Goal: Information Seeking & Learning: Learn about a topic

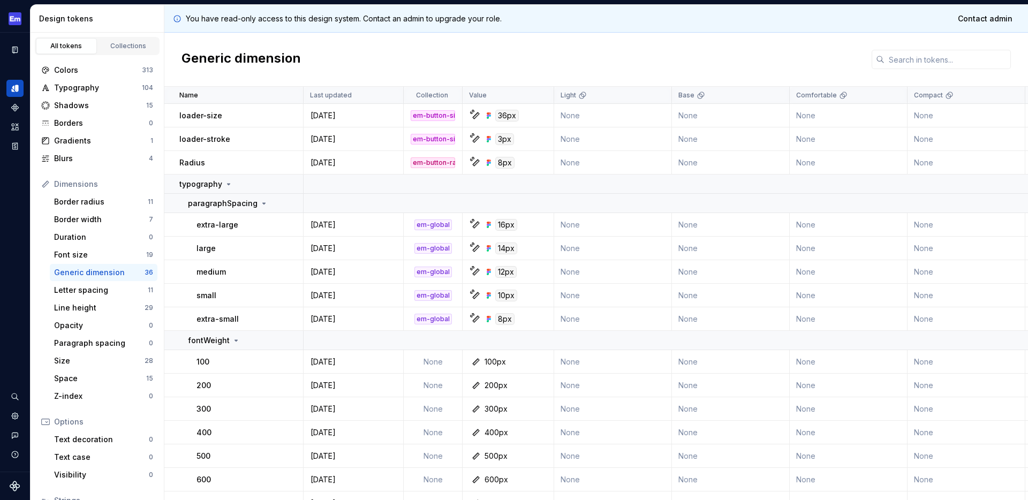
click at [326, 31] on div "You have read-only access to this design system. Contact an admin to upgrade yo…" at bounding box center [596, 19] width 864 height 28
click at [85, 258] on div "Font size" at bounding box center [100, 255] width 92 height 11
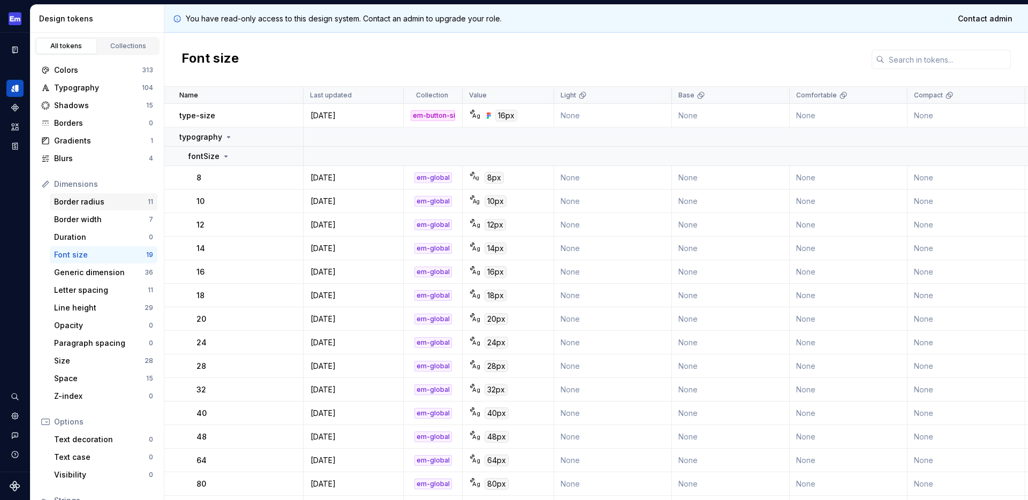
click at [97, 202] on div "Border radius" at bounding box center [101, 202] width 94 height 11
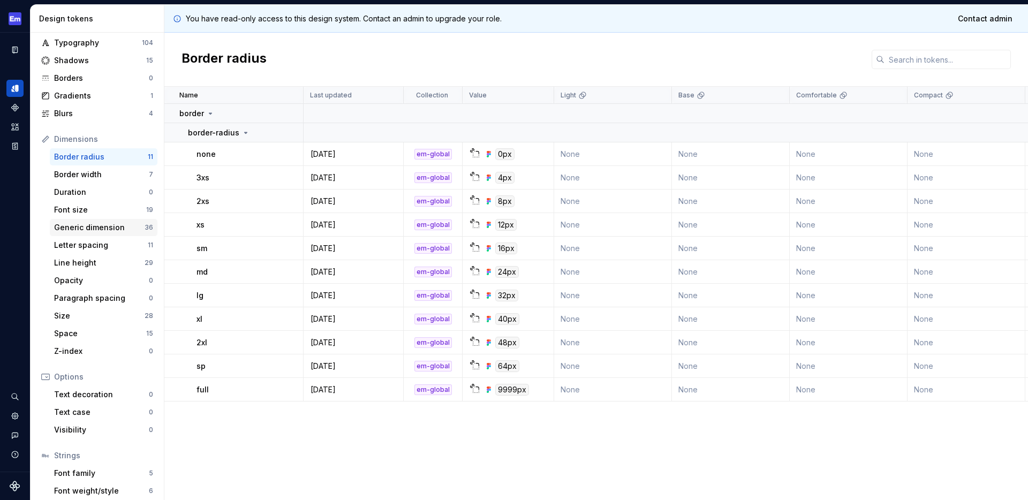
scroll to position [60, 0]
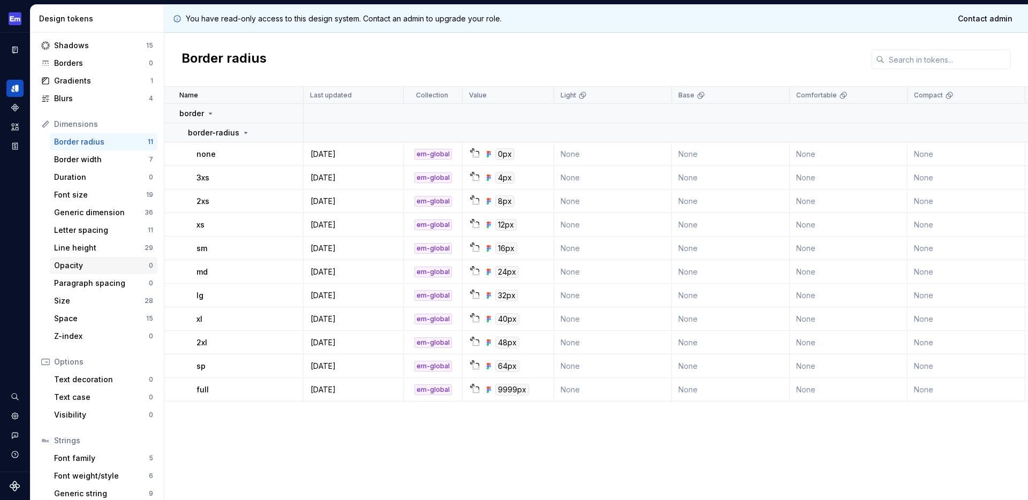
click at [87, 267] on div "Opacity" at bounding box center [101, 265] width 95 height 11
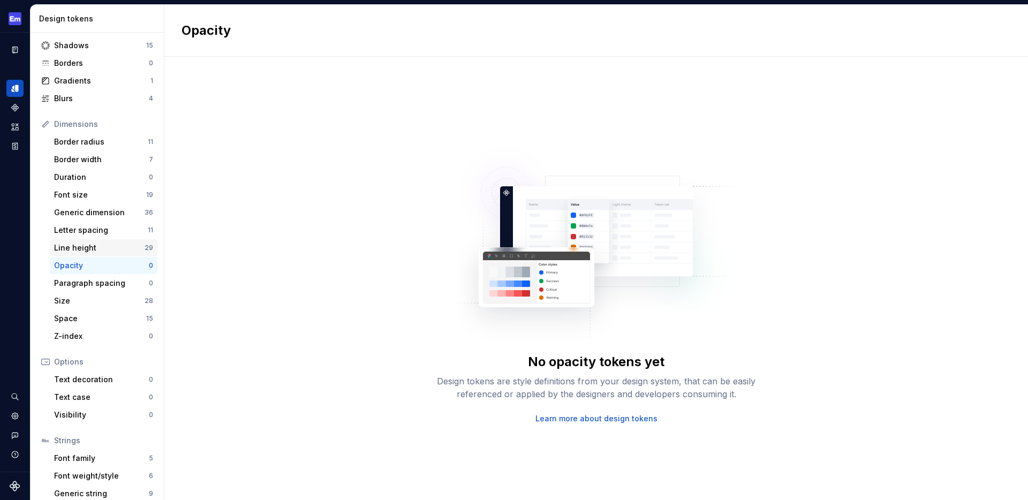
click at [84, 248] on div "Line height" at bounding box center [99, 248] width 90 height 11
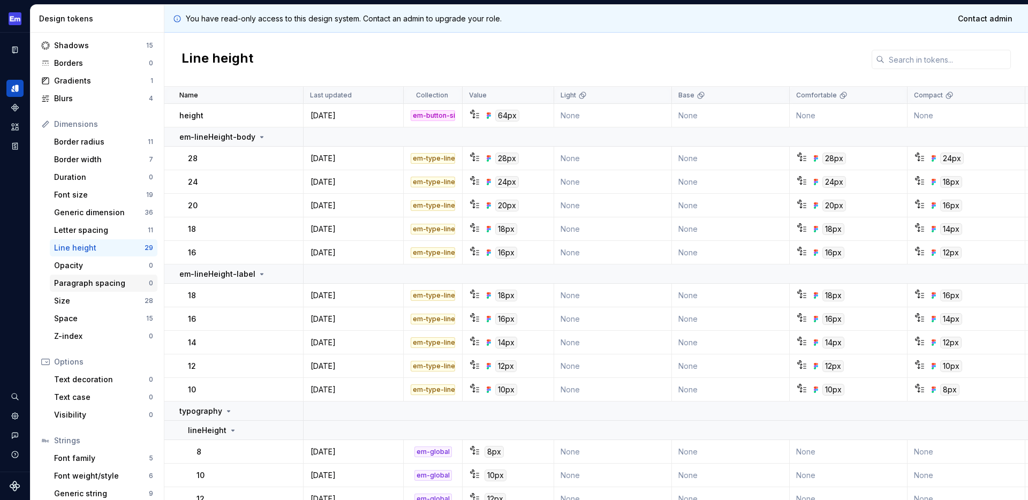
scroll to position [86, 0]
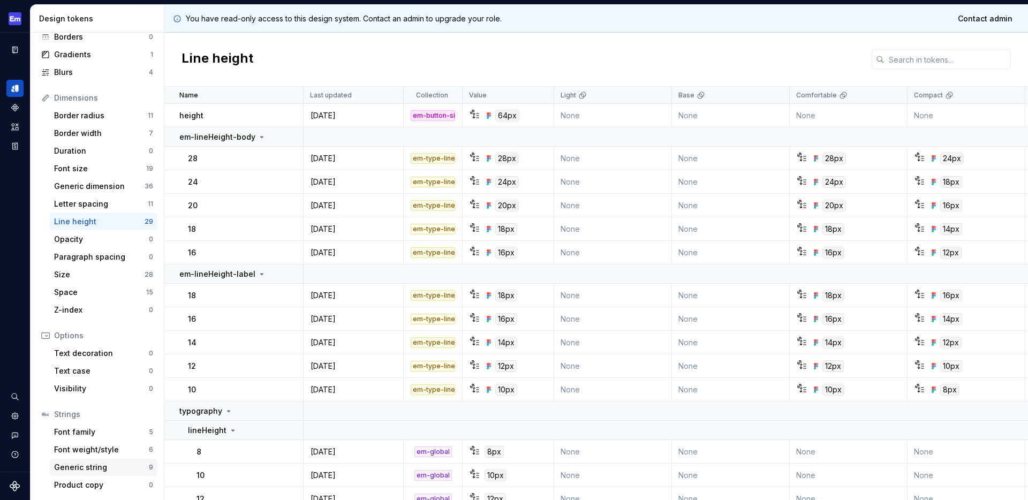
click at [101, 473] on div "Generic string 9" at bounding box center [104, 467] width 108 height 17
